Goal: Information Seeking & Learning: Learn about a topic

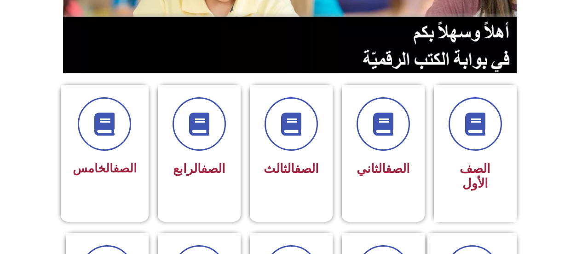
scroll to position [153, 0]
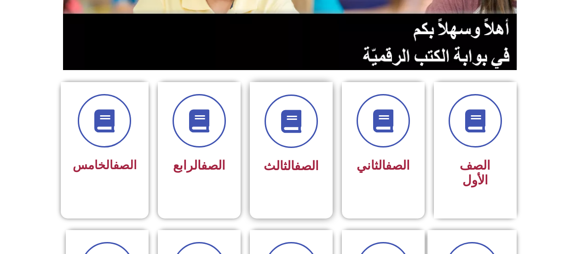
click at [295, 172] on link "الصف" at bounding box center [307, 165] width 24 height 15
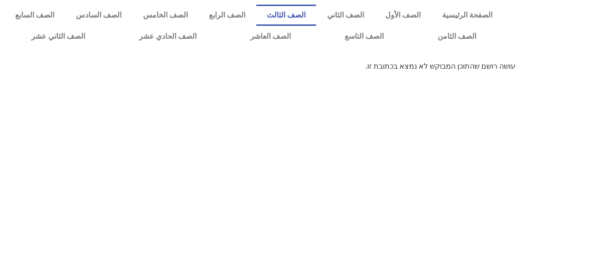
click at [313, 13] on link "الصف الثالث" at bounding box center [286, 15] width 60 height 21
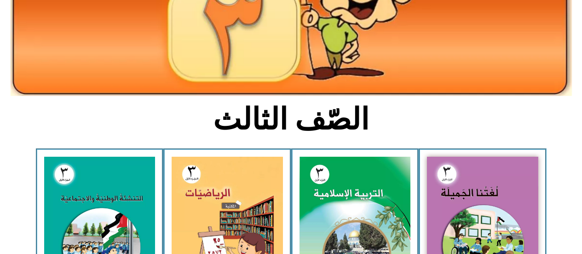
scroll to position [141, 0]
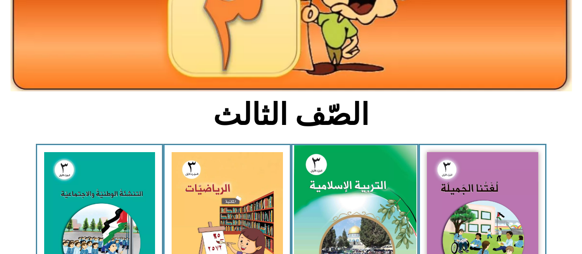
click at [356, 187] on img at bounding box center [355, 221] width 122 height 152
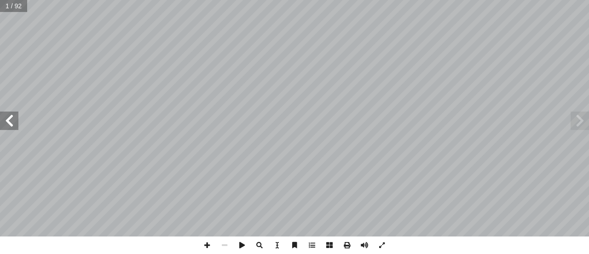
click at [14, 120] on span at bounding box center [9, 120] width 18 height 18
click at [6, 116] on span at bounding box center [9, 120] width 18 height 18
click at [16, 121] on span at bounding box center [9, 120] width 18 height 18
click at [9, 118] on span at bounding box center [9, 120] width 18 height 18
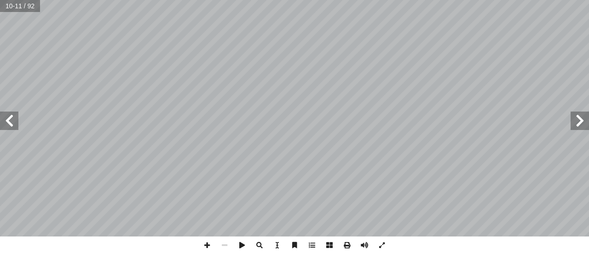
click at [8, 116] on span at bounding box center [9, 120] width 18 height 18
click at [12, 118] on span at bounding box center [9, 120] width 18 height 18
click at [15, 123] on span at bounding box center [9, 120] width 18 height 18
click at [11, 120] on span at bounding box center [9, 120] width 18 height 18
